Goal: Find specific page/section: Find specific page/section

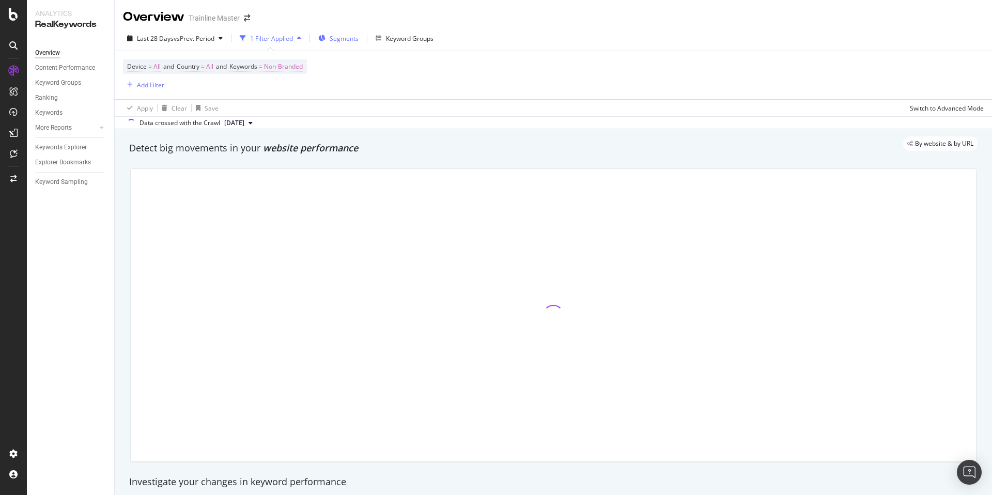
click at [358, 35] on span "Segments" at bounding box center [344, 38] width 29 height 9
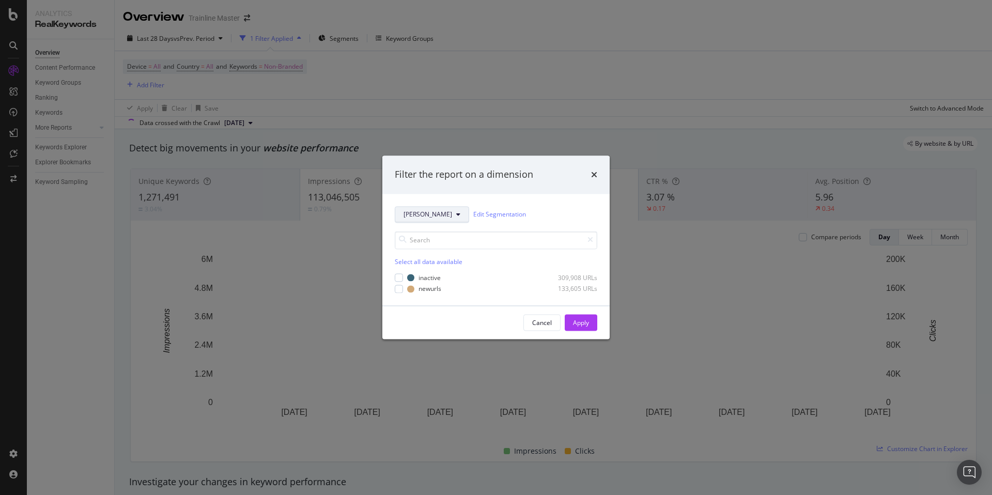
click at [409, 212] on span "[PERSON_NAME]" at bounding box center [428, 214] width 49 height 9
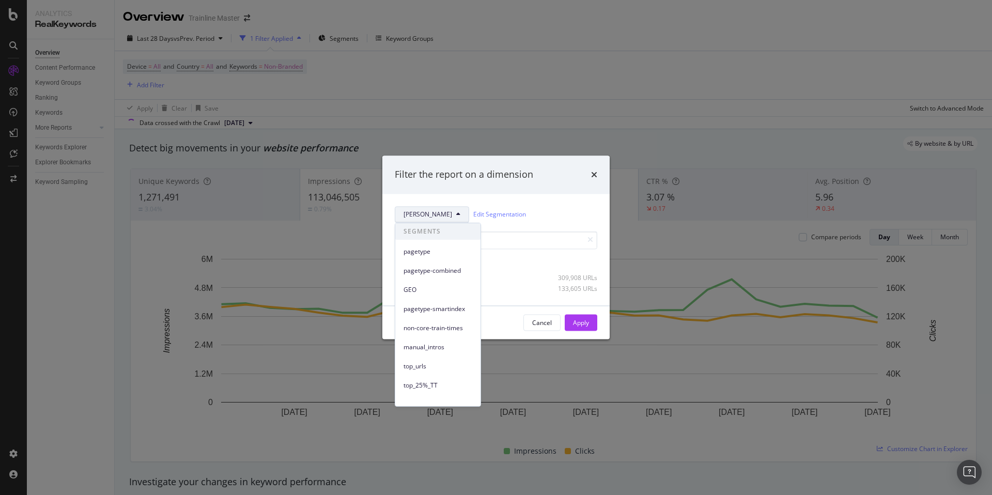
click at [409, 212] on span "[PERSON_NAME]" at bounding box center [428, 214] width 49 height 9
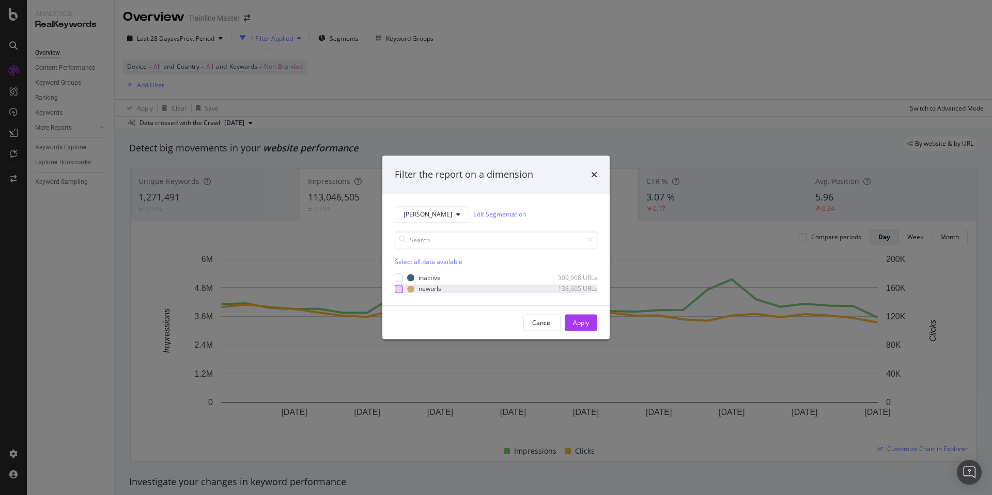
click at [400, 292] on div "modal" at bounding box center [399, 289] width 8 height 8
click at [578, 319] on div "Apply" at bounding box center [581, 322] width 16 height 9
